Goal: Navigation & Orientation: Find specific page/section

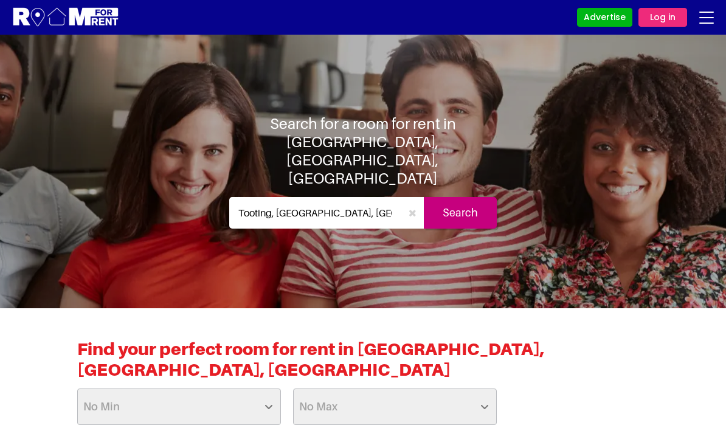
click at [355, 199] on input "Tooting, [GEOGRAPHIC_DATA], [GEOGRAPHIC_DATA]" at bounding box center [315, 213] width 172 height 32
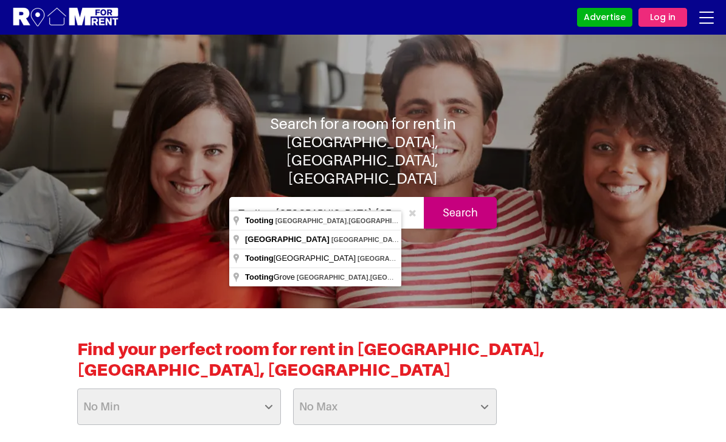
click at [412, 208] on icon "button" at bounding box center [412, 213] width 8 height 10
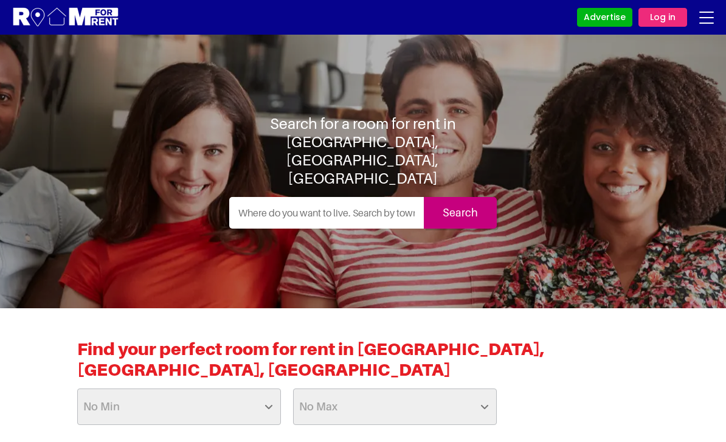
click at [328, 197] on input "text" at bounding box center [326, 213] width 194 height 32
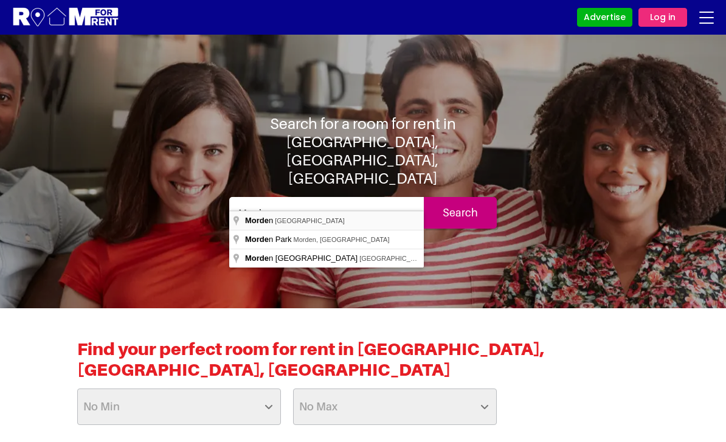
type input "Morden, [GEOGRAPHIC_DATA]"
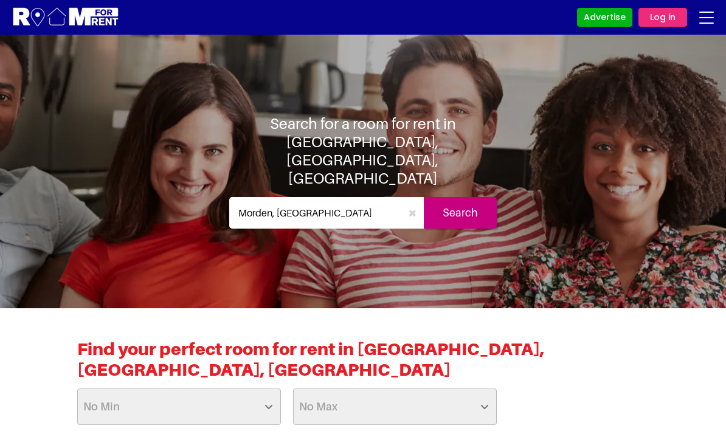
click at [456, 197] on input "Search" at bounding box center [460, 213] width 73 height 32
